Goal: Information Seeking & Learning: Find contact information

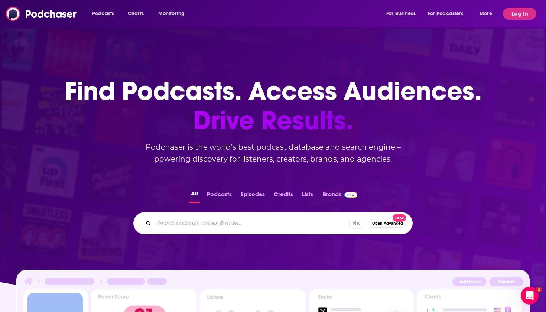
click at [217, 225] on input "Search podcasts, credits, & more..." at bounding box center [252, 223] width 196 height 12
type input "p"
type input "foodservice"
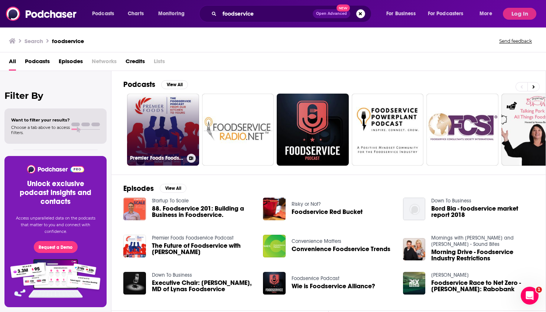
click at [164, 142] on link "Premier Foods Foodservice Podcast" at bounding box center [163, 130] width 72 height 72
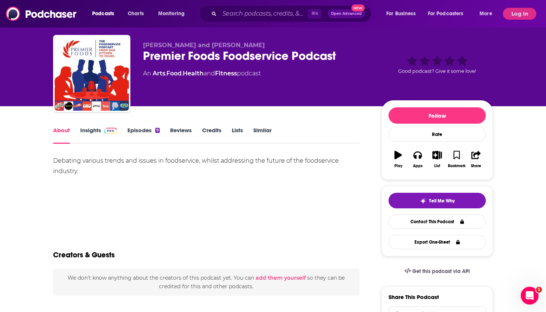
scroll to position [17, 0]
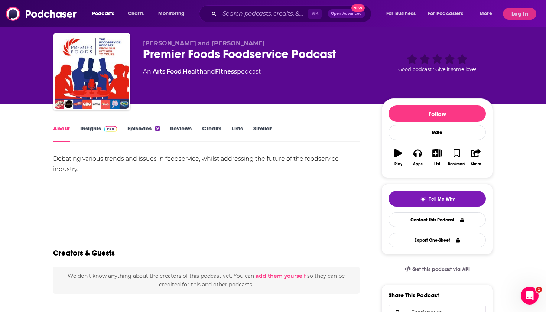
click at [96, 131] on link "Insights" at bounding box center [98, 133] width 37 height 17
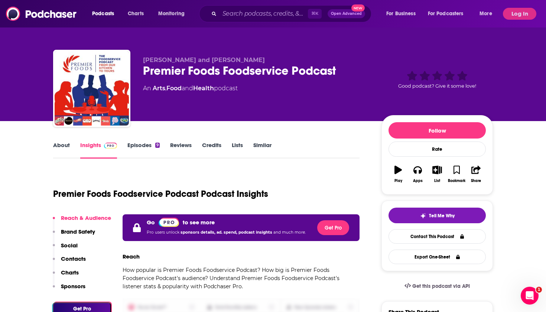
click at [142, 145] on link "Episodes 9" at bounding box center [144, 150] width 32 height 17
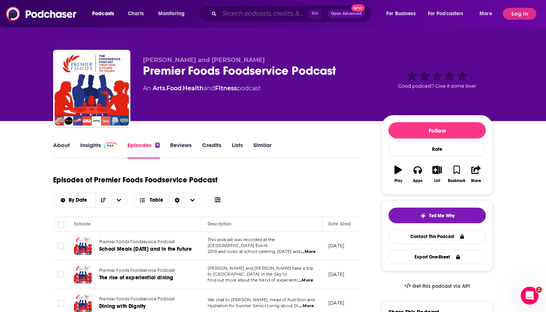
click at [261, 16] on input "Search podcasts, credits, & more..." at bounding box center [264, 14] width 88 height 12
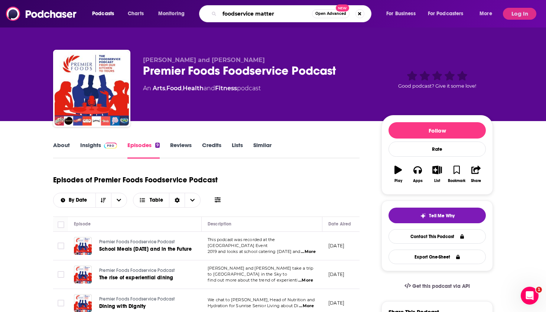
type input "foodservice matters"
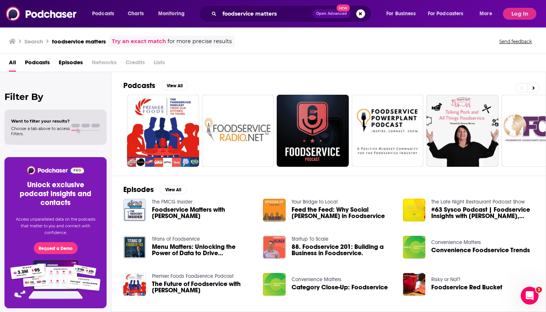
click at [173, 211] on span "Foodservice Matters with [PERSON_NAME]" at bounding box center [203, 213] width 103 height 13
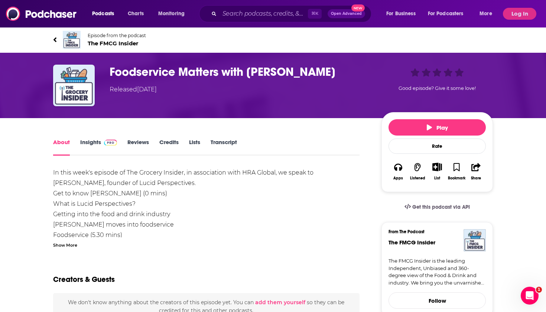
click at [54, 37] on icon at bounding box center [55, 39] width 4 height 7
click at [57, 38] on icon at bounding box center [55, 39] width 4 height 7
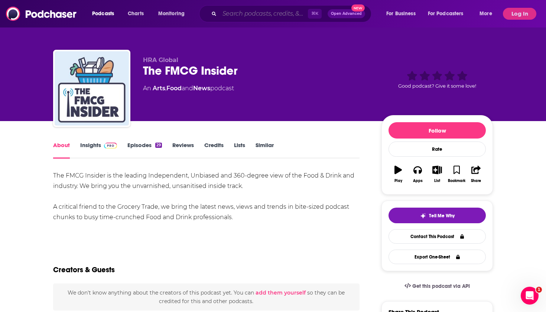
click at [261, 12] on input "Search podcasts, credits, & more..." at bounding box center [264, 14] width 88 height 12
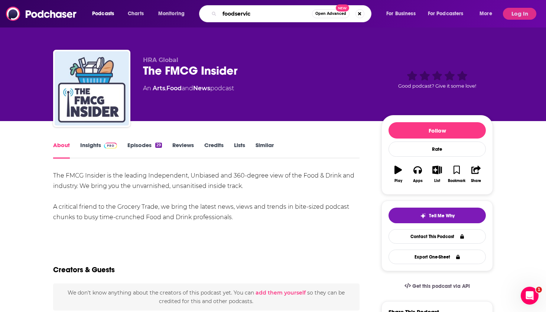
type input "foodservice"
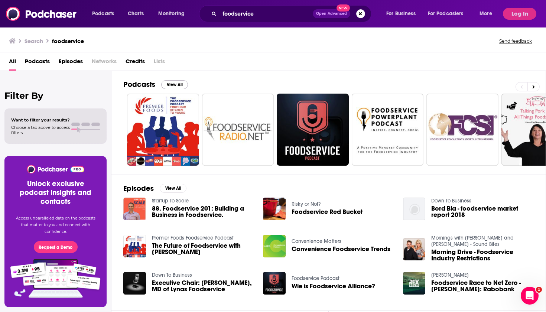
click at [177, 86] on button "View All" at bounding box center [174, 84] width 27 height 9
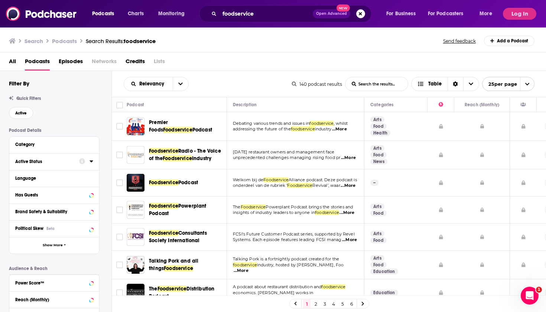
click at [57, 164] on div "Active Status" at bounding box center [44, 161] width 59 height 5
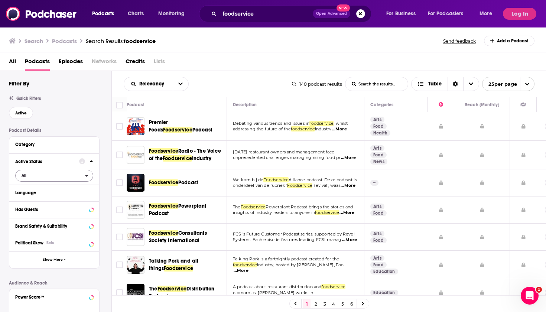
click at [89, 176] on div "open menu" at bounding box center [89, 175] width 8 height 5
click at [45, 198] on span "Active" at bounding box center [39, 200] width 40 height 4
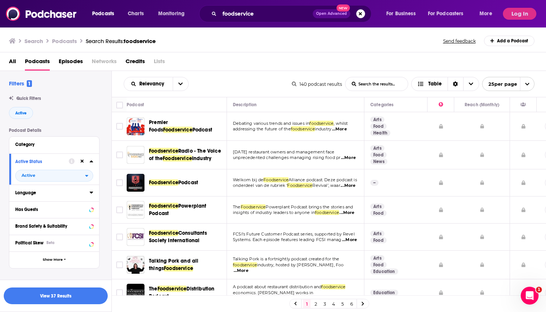
click at [91, 191] on icon at bounding box center [92, 193] width 4 height 6
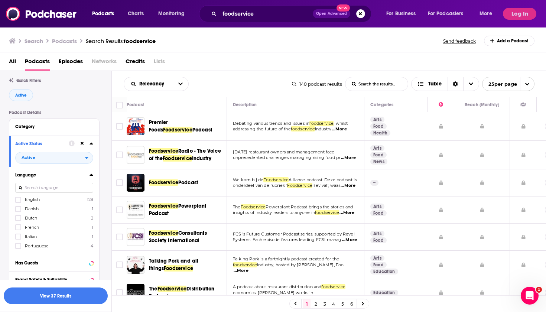
scroll to position [21, 0]
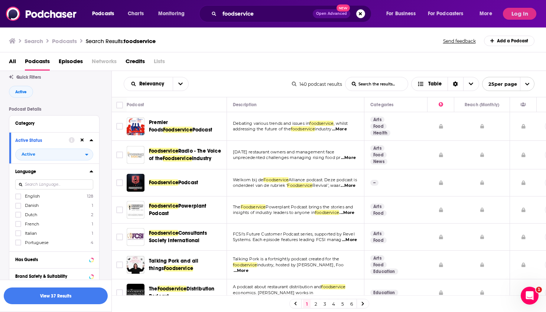
click at [27, 197] on span "English" at bounding box center [32, 196] width 15 height 5
click at [18, 199] on input "multiSelectOption-en-0" at bounding box center [18, 199] width 0 height 0
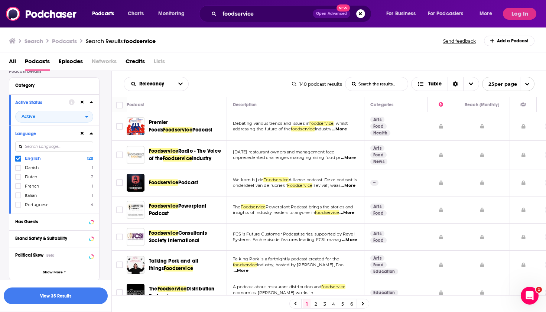
scroll to position [62, 0]
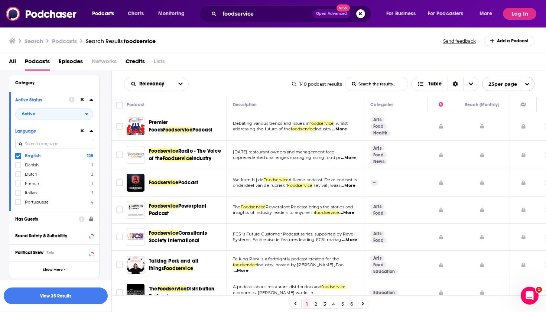
click at [50, 221] on div "Has Guests" at bounding box center [44, 219] width 59 height 5
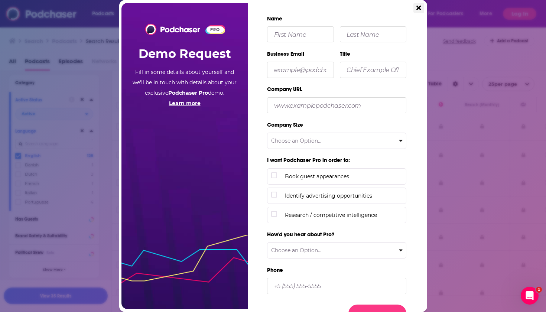
click at [420, 7] on icon "Close" at bounding box center [419, 7] width 4 height 7
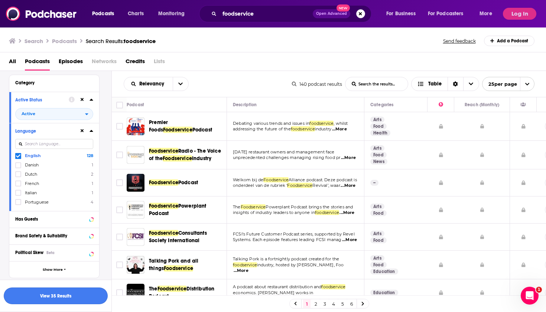
click at [67, 297] on button "View 35 Results" at bounding box center [56, 296] width 104 height 17
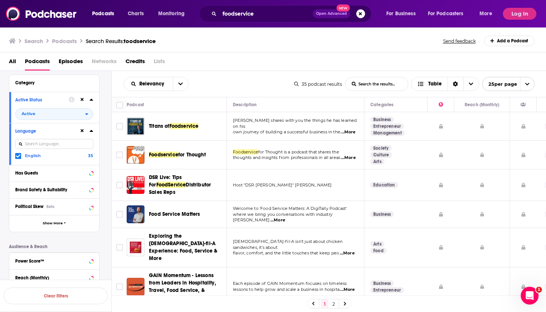
click at [136, 132] on img "Titans of Foodservice" at bounding box center [136, 126] width 18 height 18
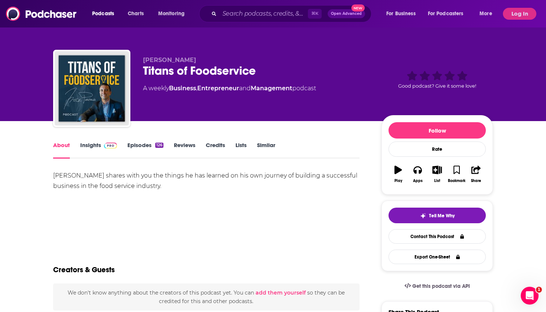
click at [146, 144] on link "Episodes 126" at bounding box center [146, 150] width 36 height 17
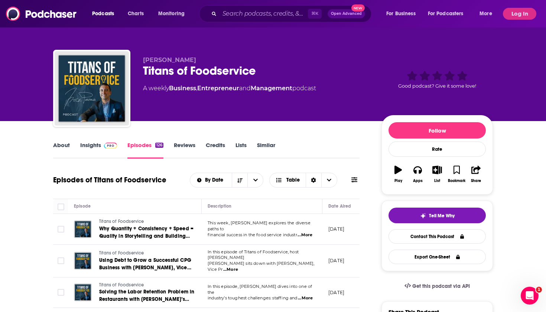
scroll to position [42, 0]
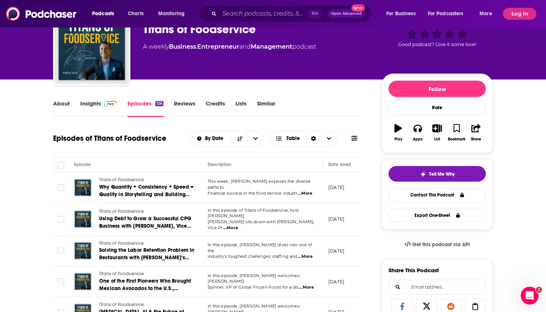
click at [306, 192] on span "...More" at bounding box center [305, 194] width 15 height 6
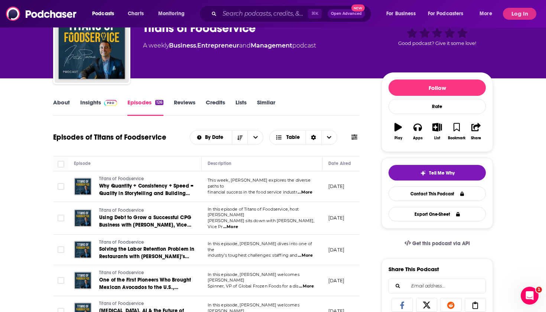
scroll to position [78, 0]
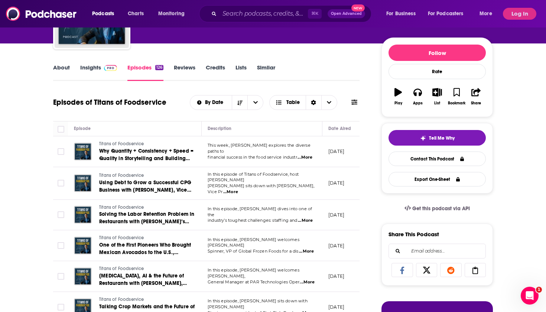
click at [238, 189] on span "...More" at bounding box center [230, 192] width 15 height 6
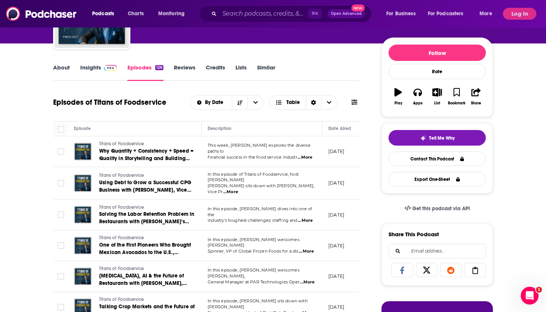
click at [313, 218] on span "...More" at bounding box center [305, 221] width 15 height 6
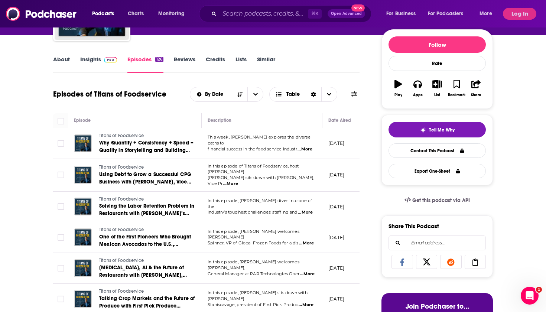
scroll to position [128, 0]
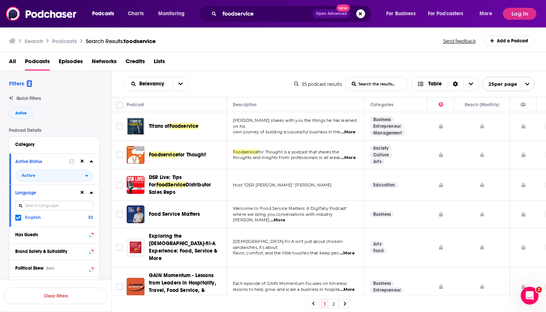
click at [341, 160] on span "...More" at bounding box center [348, 158] width 15 height 6
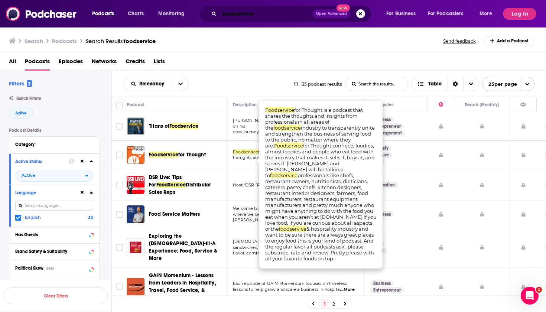
click at [236, 14] on input "foodservice" at bounding box center [266, 14] width 93 height 12
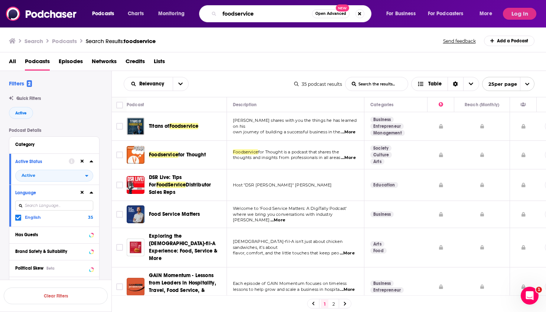
click at [236, 14] on input "foodservice" at bounding box center [266, 14] width 93 height 12
type input "HVAC tv"
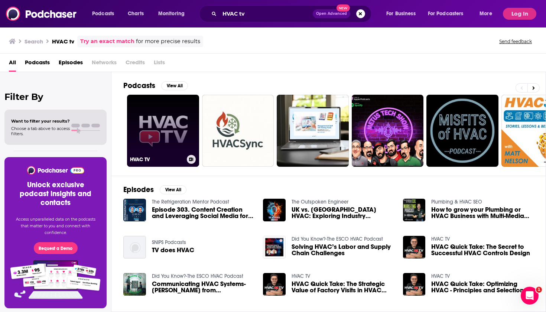
click at [160, 130] on link "HVAC TV" at bounding box center [163, 131] width 72 height 72
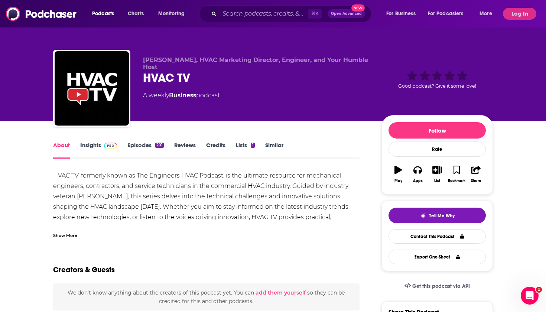
click at [88, 145] on link "Insights" at bounding box center [98, 150] width 37 height 17
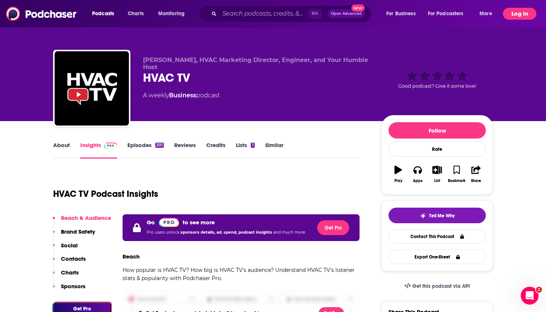
click at [520, 16] on button "Log In" at bounding box center [519, 14] width 33 height 12
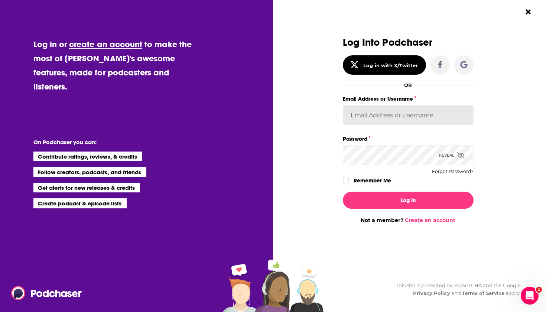
type input "emmadonovan"
click at [408, 200] on button "Log In" at bounding box center [408, 200] width 131 height 17
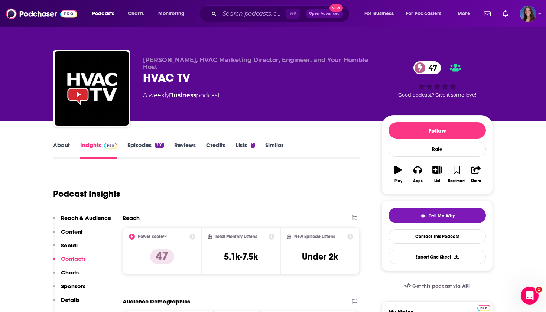
click at [146, 143] on link "Episodes 201" at bounding box center [146, 150] width 36 height 17
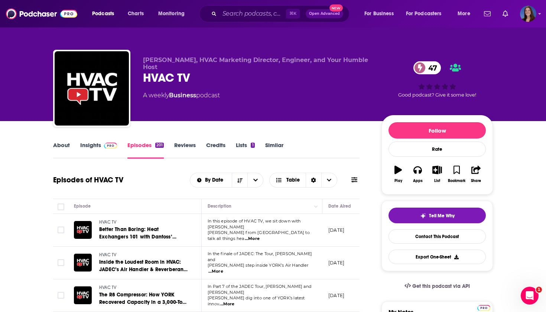
scroll to position [66, 0]
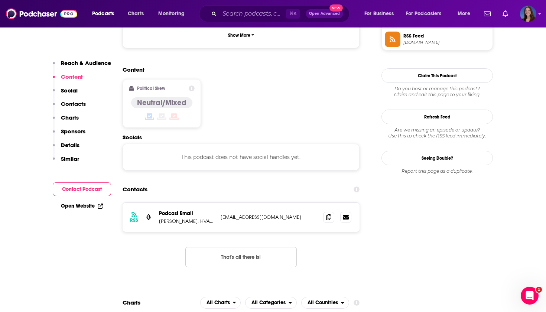
scroll to position [568, 0]
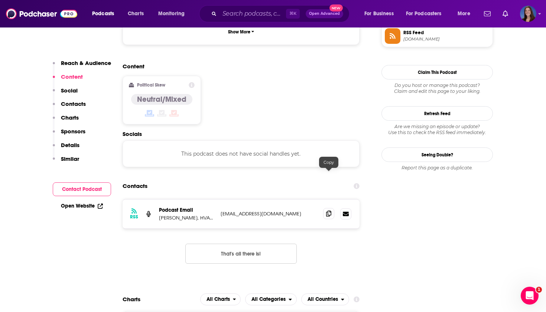
click at [327, 211] on icon at bounding box center [328, 214] width 5 height 6
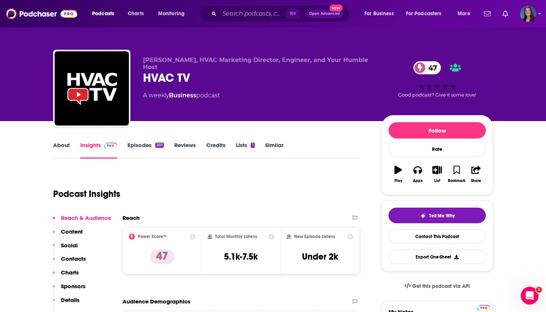
scroll to position [0, 0]
click at [59, 147] on link "About" at bounding box center [61, 150] width 17 height 17
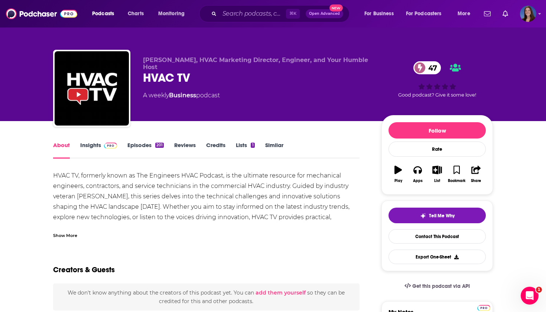
click at [66, 234] on div "Show More" at bounding box center [65, 235] width 24 height 7
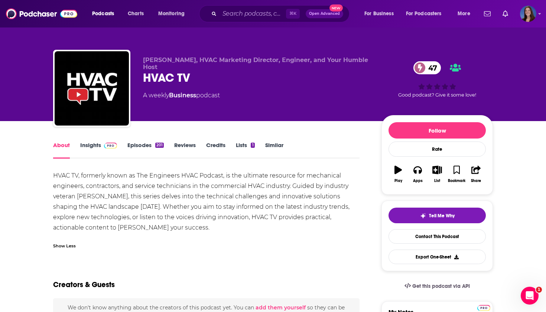
scroll to position [36, 0]
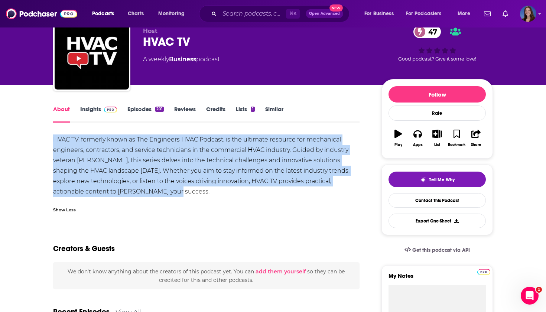
drag, startPoint x: 52, startPoint y: 137, endPoint x: 117, endPoint y: 197, distance: 88.7
copy div "HVAC TV, formerly known as The Engineers HVAC Podcast, is the ultimate resource…"
click at [230, 13] on input "Search podcasts, credits, & more..." at bounding box center [253, 14] width 67 height 12
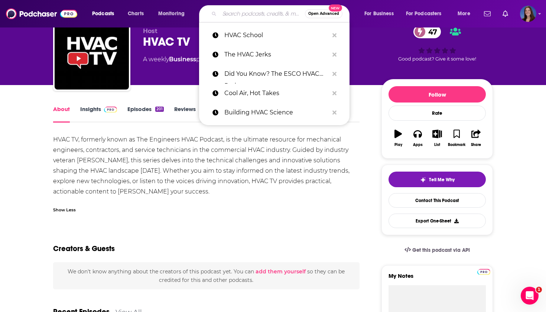
paste input "Owned and Operated"
type input "Owned and Operated"
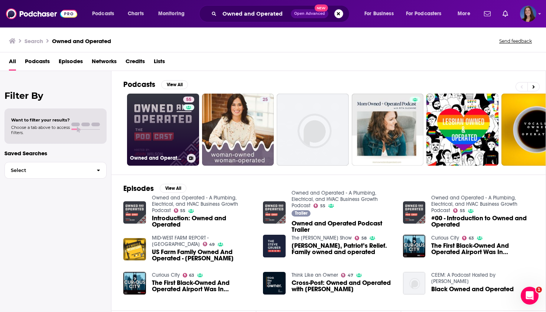
click at [146, 112] on link "55 Owned and Operated - A Plumbing, Electrical, and HVAC Business Growth Podcast" at bounding box center [163, 130] width 72 height 72
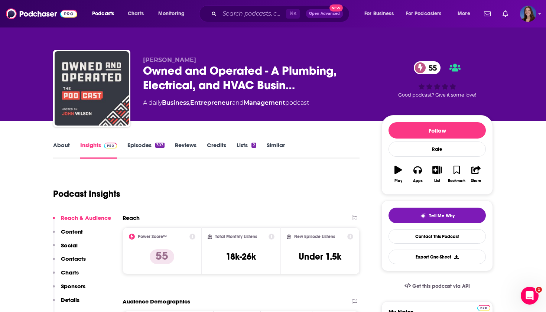
click at [58, 145] on link "About" at bounding box center [61, 150] width 17 height 17
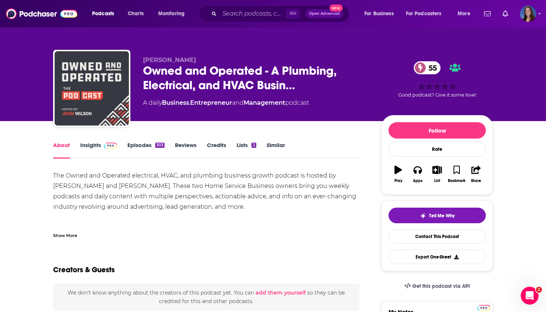
click at [90, 148] on link "Insights" at bounding box center [98, 150] width 37 height 17
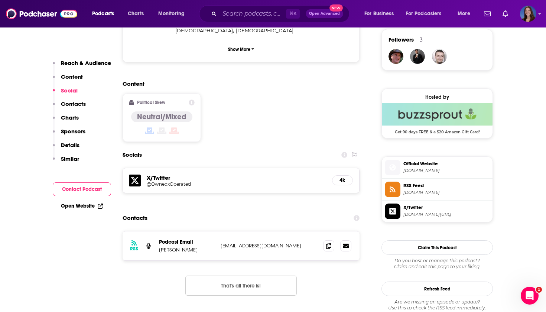
scroll to position [544, 0]
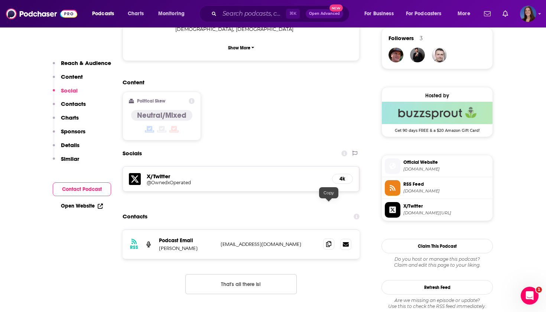
click at [331, 241] on icon at bounding box center [328, 244] width 5 height 6
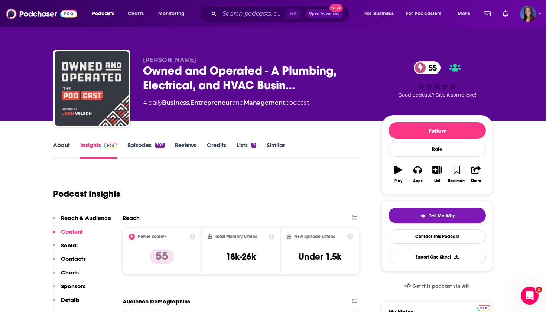
scroll to position [0, 0]
click at [53, 151] on link "About" at bounding box center [61, 150] width 17 height 17
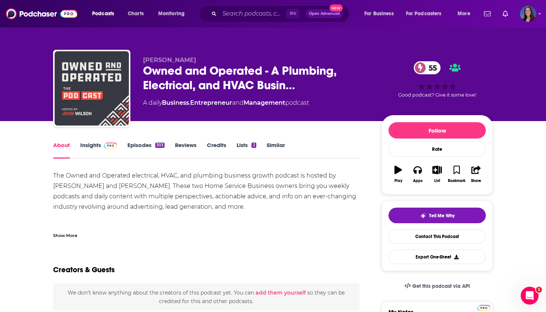
click at [69, 236] on div "Show More" at bounding box center [65, 235] width 24 height 7
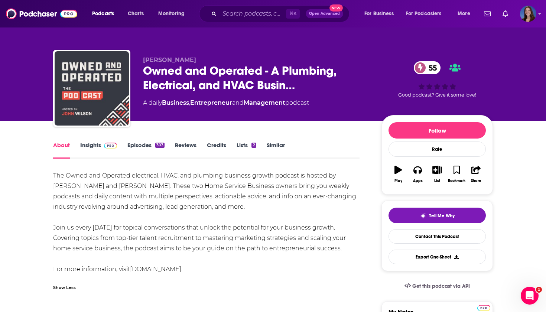
scroll to position [13, 0]
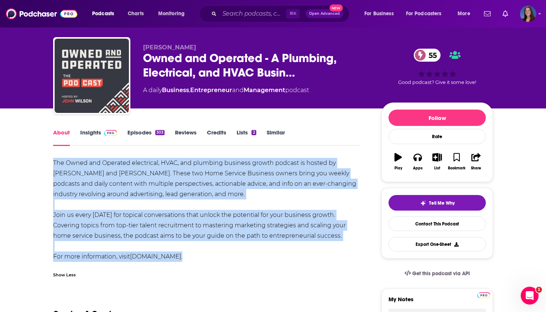
drag, startPoint x: 48, startPoint y: 158, endPoint x: 287, endPoint y: 255, distance: 258.0
copy div "The Owned and Operated electrical, HVAC, and plumbing business growth podcast i…"
click at [236, 13] on input "Search podcasts, credits, & more..." at bounding box center [253, 14] width 67 height 12
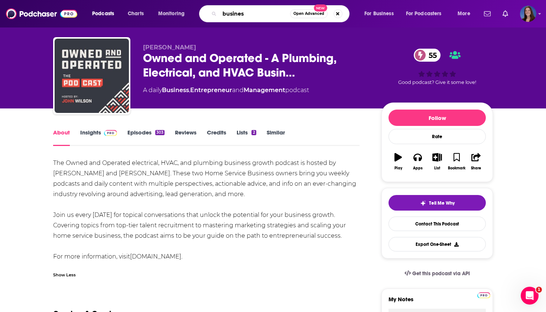
type input "business"
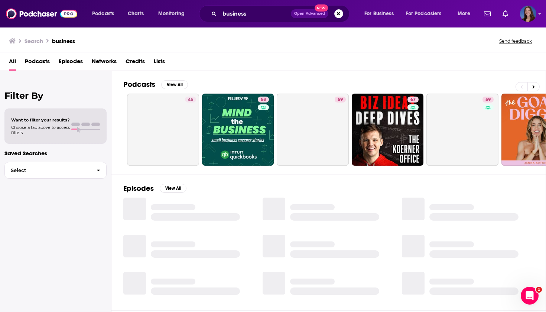
click at [539, 13] on icon "Show profile menu" at bounding box center [540, 14] width 3 height 4
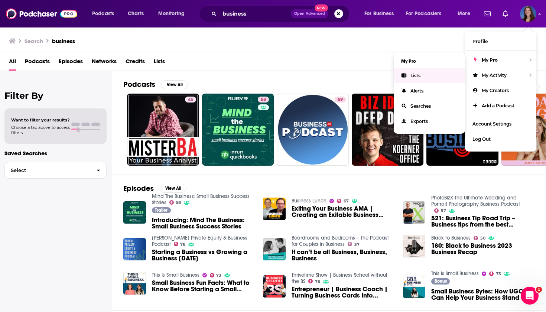
click at [417, 77] on span "Lists" at bounding box center [416, 76] width 10 height 6
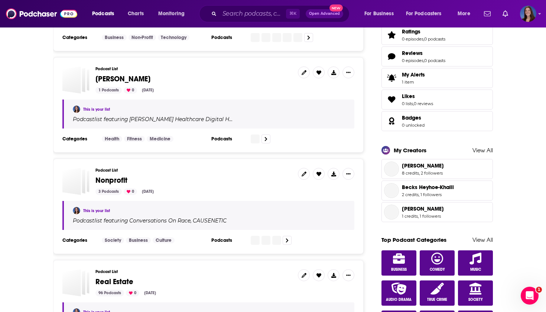
scroll to position [397, 0]
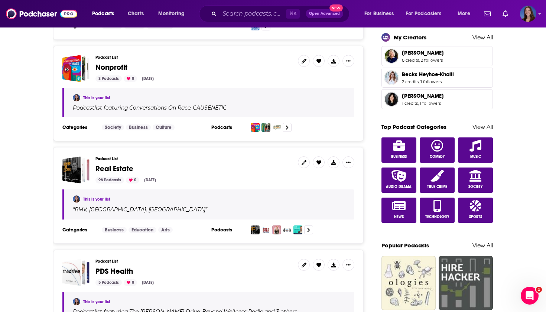
click at [114, 165] on span "Real Estate" at bounding box center [115, 168] width 38 height 9
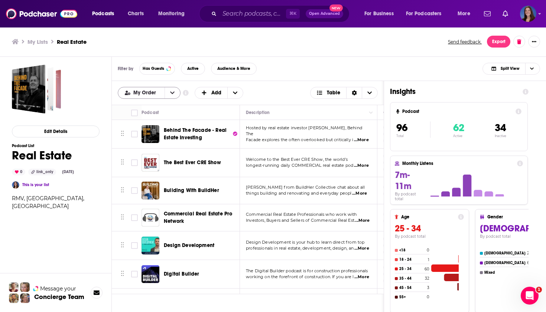
click at [174, 92] on button "open menu" at bounding box center [173, 92] width 16 height 11
click at [159, 129] on span "Power Score" at bounding box center [154, 130] width 42 height 4
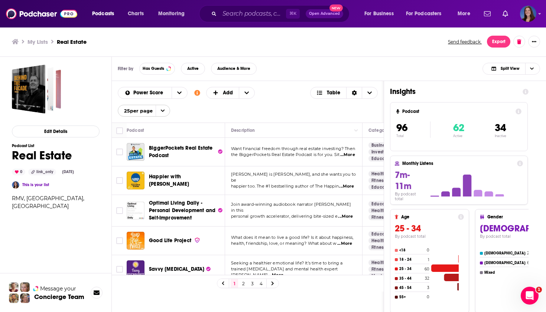
click at [346, 157] on span "...More" at bounding box center [348, 155] width 15 height 6
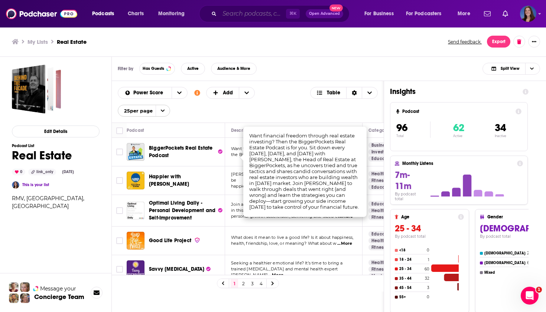
click at [243, 14] on input "Search podcasts, credits, & more..." at bounding box center [253, 14] width 67 height 12
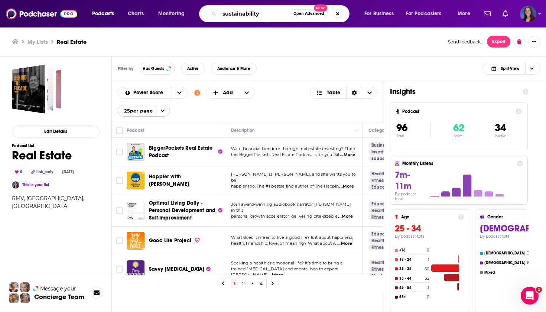
type input "sustainability"
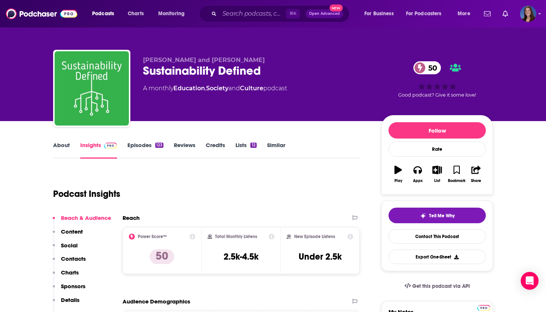
click at [67, 141] on div "About Insights Episodes 123 Reviews Credits Lists 12 Similar" at bounding box center [206, 150] width 307 height 18
click at [62, 146] on link "About" at bounding box center [61, 150] width 17 height 17
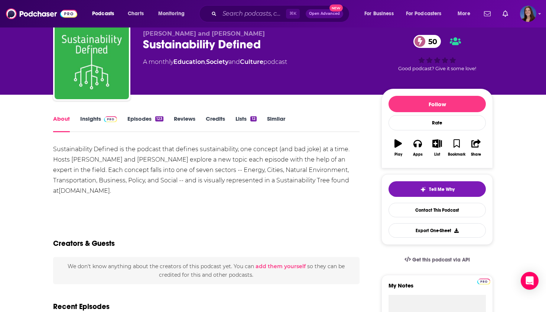
scroll to position [32, 0]
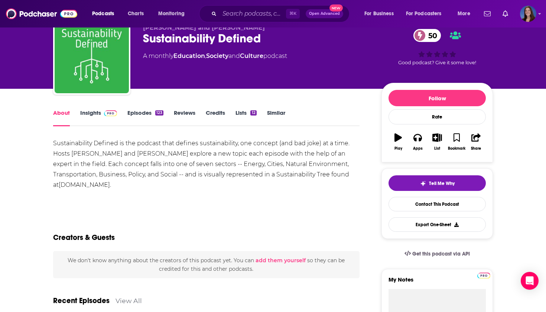
click at [143, 109] on link "Episodes 123" at bounding box center [146, 117] width 36 height 17
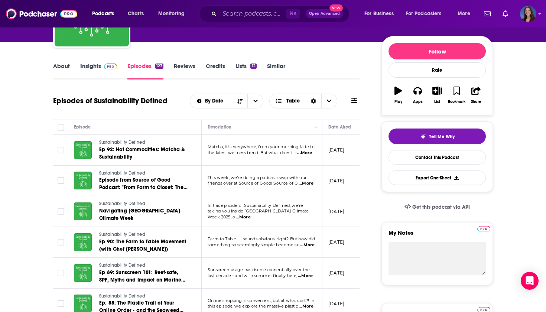
scroll to position [80, 0]
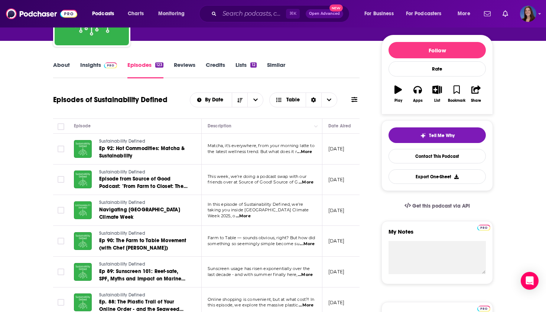
click at [310, 152] on span "...More" at bounding box center [304, 152] width 15 height 6
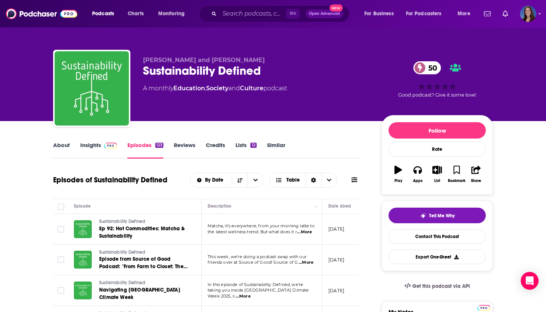
scroll to position [0, 0]
click at [65, 145] on link "About" at bounding box center [61, 150] width 17 height 17
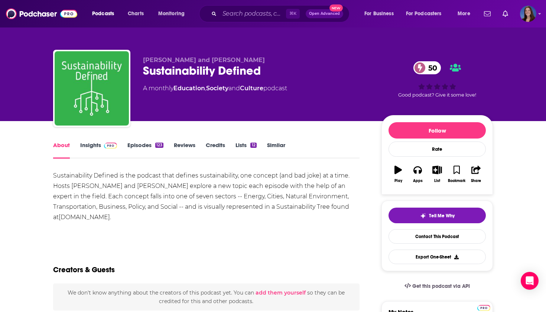
click at [85, 149] on link "Insights" at bounding box center [98, 150] width 37 height 17
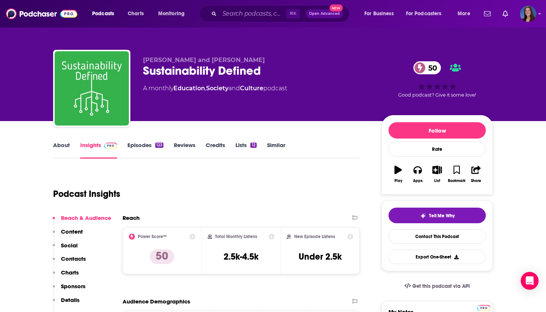
click at [139, 143] on link "Episodes 123" at bounding box center [146, 150] width 36 height 17
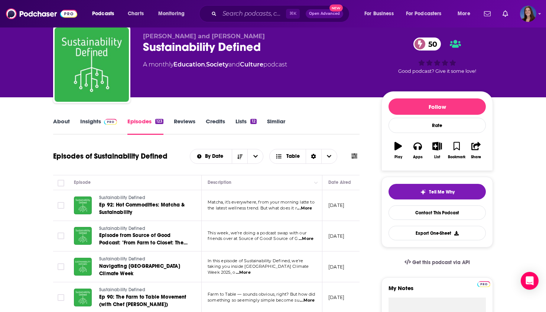
scroll to position [66, 0]
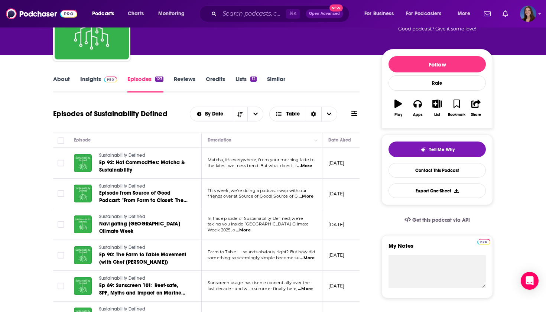
click at [251, 228] on span "...More" at bounding box center [243, 231] width 15 height 6
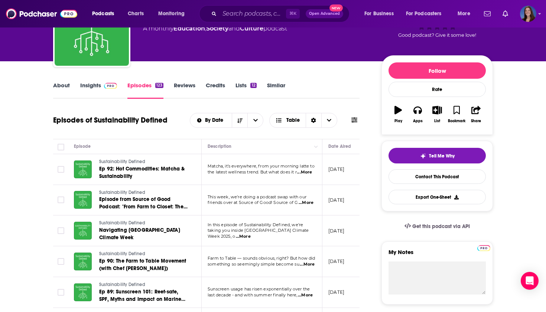
scroll to position [28, 0]
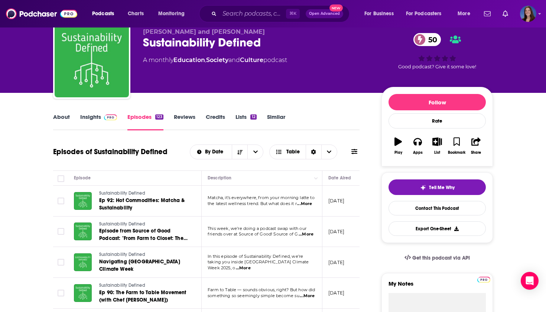
click at [64, 118] on link "About" at bounding box center [61, 121] width 17 height 17
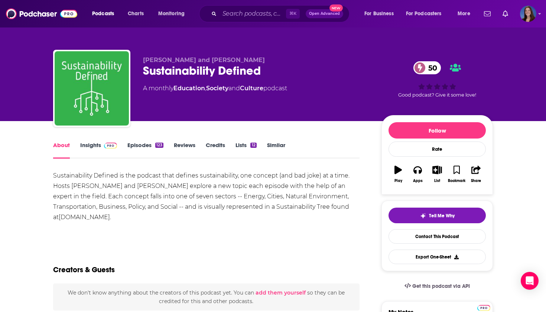
click at [141, 184] on div "Sustainability Defined is the podcast that defines sustainability, one concept …" at bounding box center [206, 197] width 307 height 52
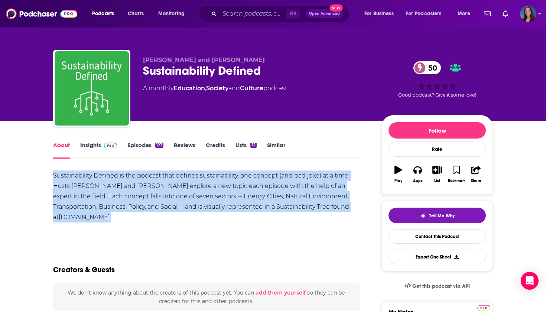
copy div "Sustainability Defined is the podcast that defines sustainability, one concept …"
click at [138, 147] on link "Episodes 123" at bounding box center [146, 150] width 36 height 17
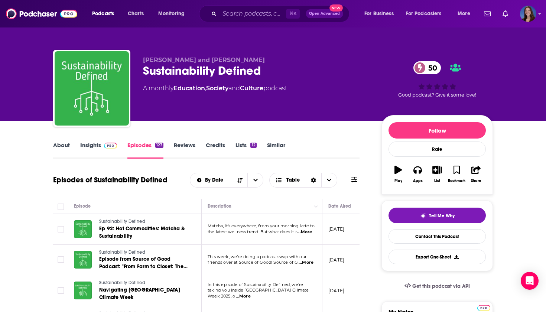
click at [58, 145] on link "About" at bounding box center [61, 150] width 17 height 17
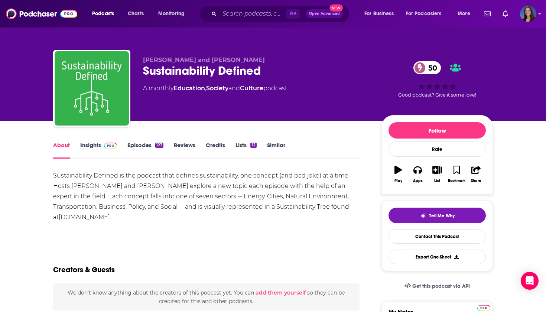
click at [88, 143] on link "Insights" at bounding box center [98, 150] width 37 height 17
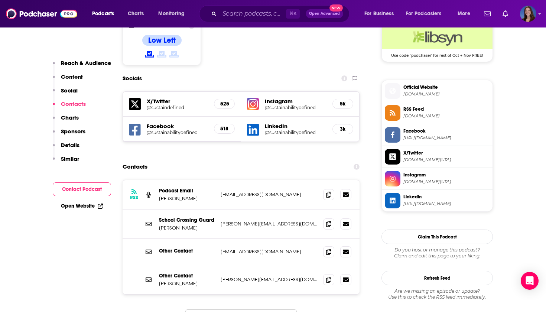
scroll to position [620, 0]
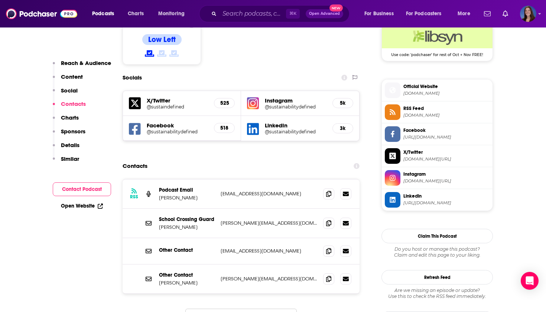
click at [160, 195] on p "Nethra Rajendran" at bounding box center [187, 198] width 56 height 6
drag, startPoint x: 158, startPoint y: 169, endPoint x: 208, endPoint y: 170, distance: 49.8
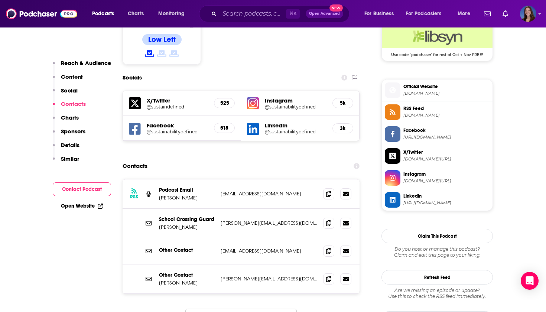
click at [208, 180] on div "RSS Podcast Email Nethra Rajendran nethra1212@gmail.com nethra1212@gmail.com" at bounding box center [241, 194] width 237 height 29
copy p "Nethra Rajendran"
click at [174, 224] on p "Scott Breen" at bounding box center [187, 227] width 56 height 6
click at [164, 224] on p "Scott Breen" at bounding box center [187, 227] width 56 height 6
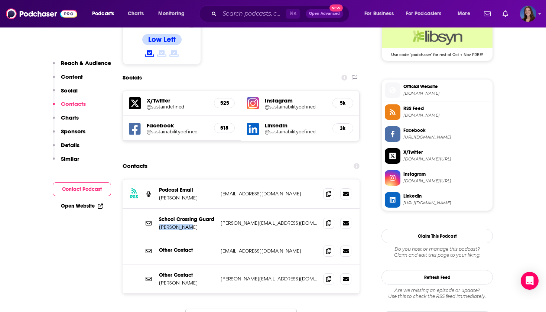
drag, startPoint x: 158, startPoint y: 197, endPoint x: 184, endPoint y: 199, distance: 25.3
click at [184, 209] on div "School Crossing Guard Scott Breen scott@sustainabilitydefined.com scott@sustain…" at bounding box center [241, 223] width 237 height 29
copy p "Scott Breen"
click at [160, 280] on p "Jay Siegel" at bounding box center [187, 283] width 56 height 6
drag, startPoint x: 159, startPoint y: 253, endPoint x: 181, endPoint y: 253, distance: 22.7
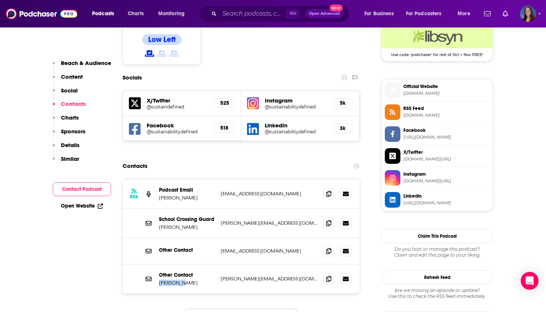
click at [181, 265] on div "Other Contact Jay Siegel jay@sustainabilitydefined.com jay@sustainabilitydefine…" at bounding box center [241, 279] width 237 height 29
click at [159, 265] on div "Other Contact Jay Siegel jay@sustainabilitydefined.com jay@sustainabilitydefine…" at bounding box center [241, 279] width 237 height 29
drag, startPoint x: 159, startPoint y: 253, endPoint x: 181, endPoint y: 255, distance: 22.4
click at [181, 265] on div "Other Contact Jay Siegel jay@sustainabilitydefined.com jay@sustainabilitydefine…" at bounding box center [241, 279] width 237 height 29
copy p "Jay Siegel"
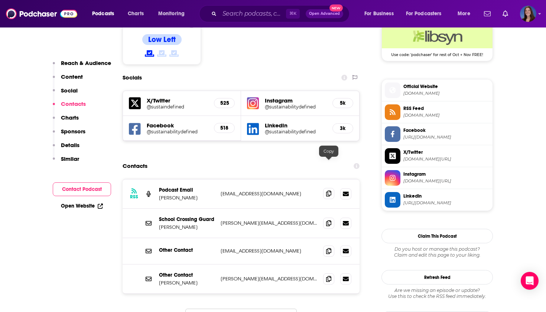
click at [332, 188] on span at bounding box center [328, 193] width 11 height 11
click at [331, 220] on icon at bounding box center [328, 223] width 5 height 6
click at [326, 245] on span at bounding box center [328, 250] width 11 height 11
click at [327, 276] on icon at bounding box center [328, 279] width 5 height 6
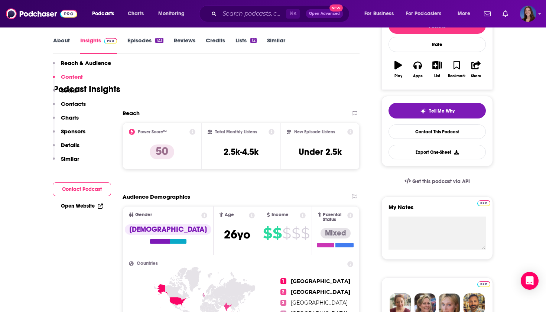
scroll to position [0, 0]
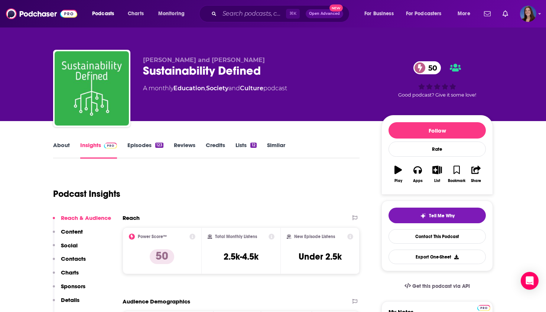
click at [58, 147] on link "About" at bounding box center [61, 150] width 17 height 17
